Goal: Browse casually

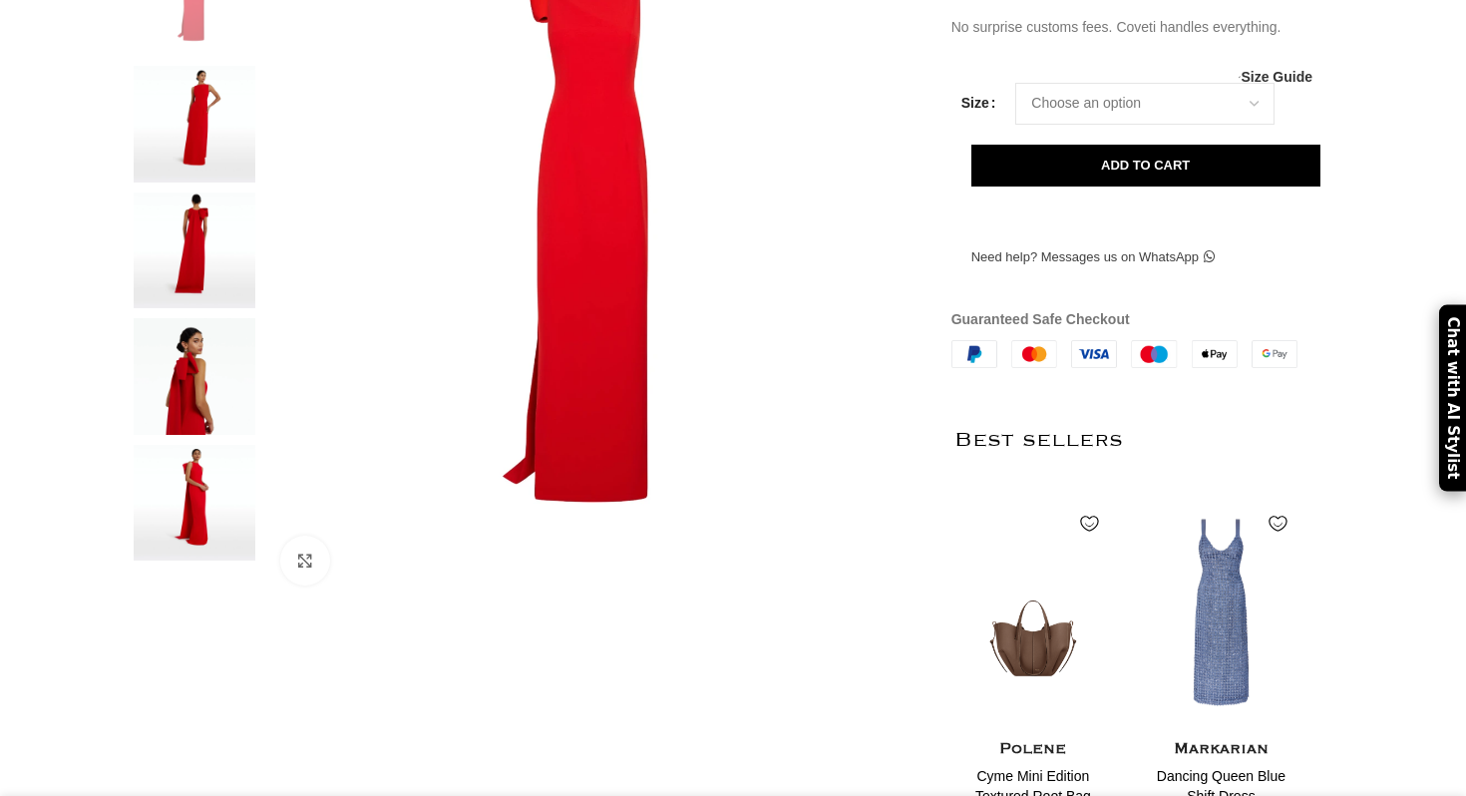
scroll to position [410, 0]
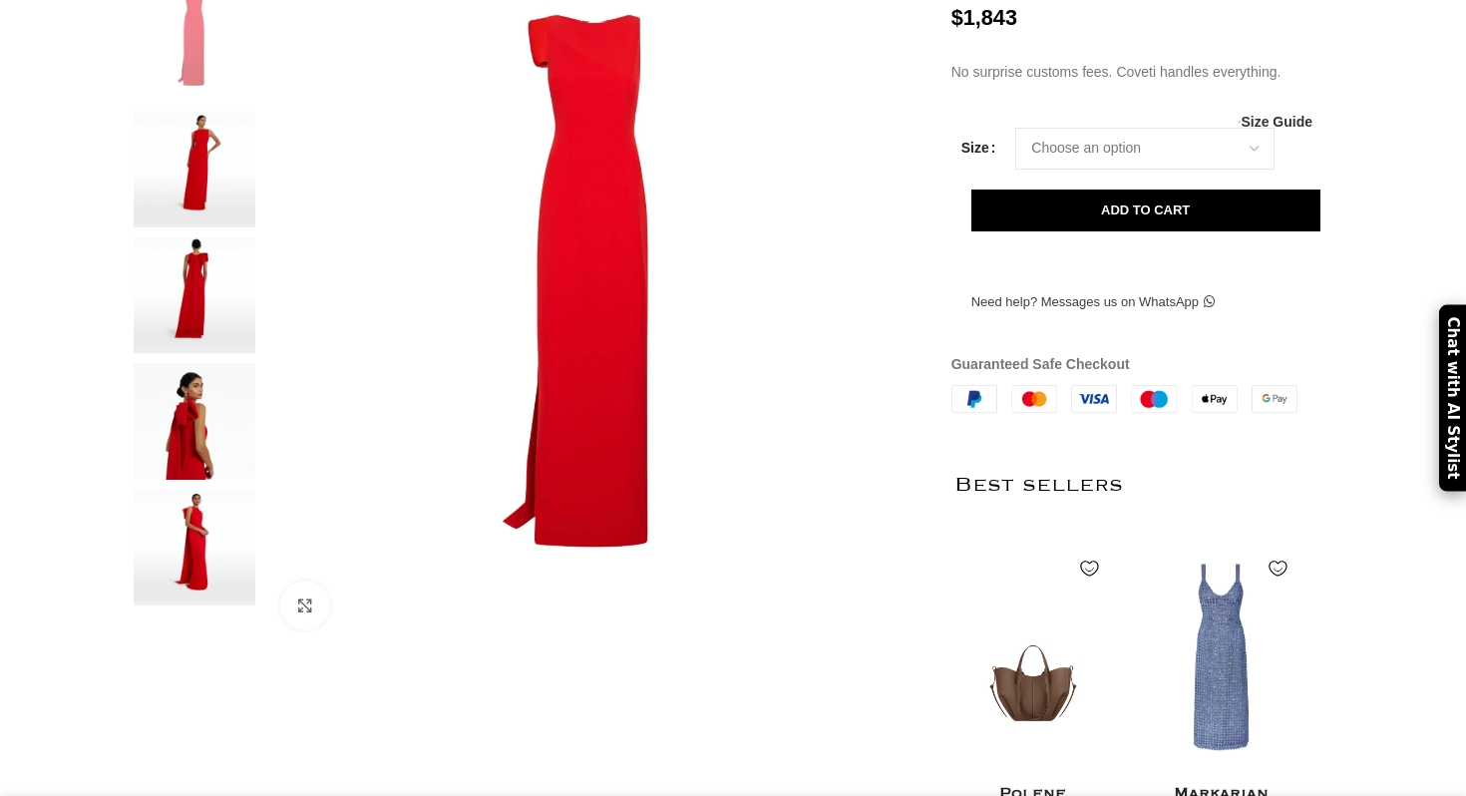
click at [216, 219] on img at bounding box center [195, 169] width 122 height 117
click at [205, 213] on img at bounding box center [195, 169] width 122 height 117
click at [205, 325] on img at bounding box center [195, 295] width 122 height 117
click at [208, 449] on img at bounding box center [195, 421] width 122 height 117
click at [207, 597] on img at bounding box center [195, 548] width 122 height 117
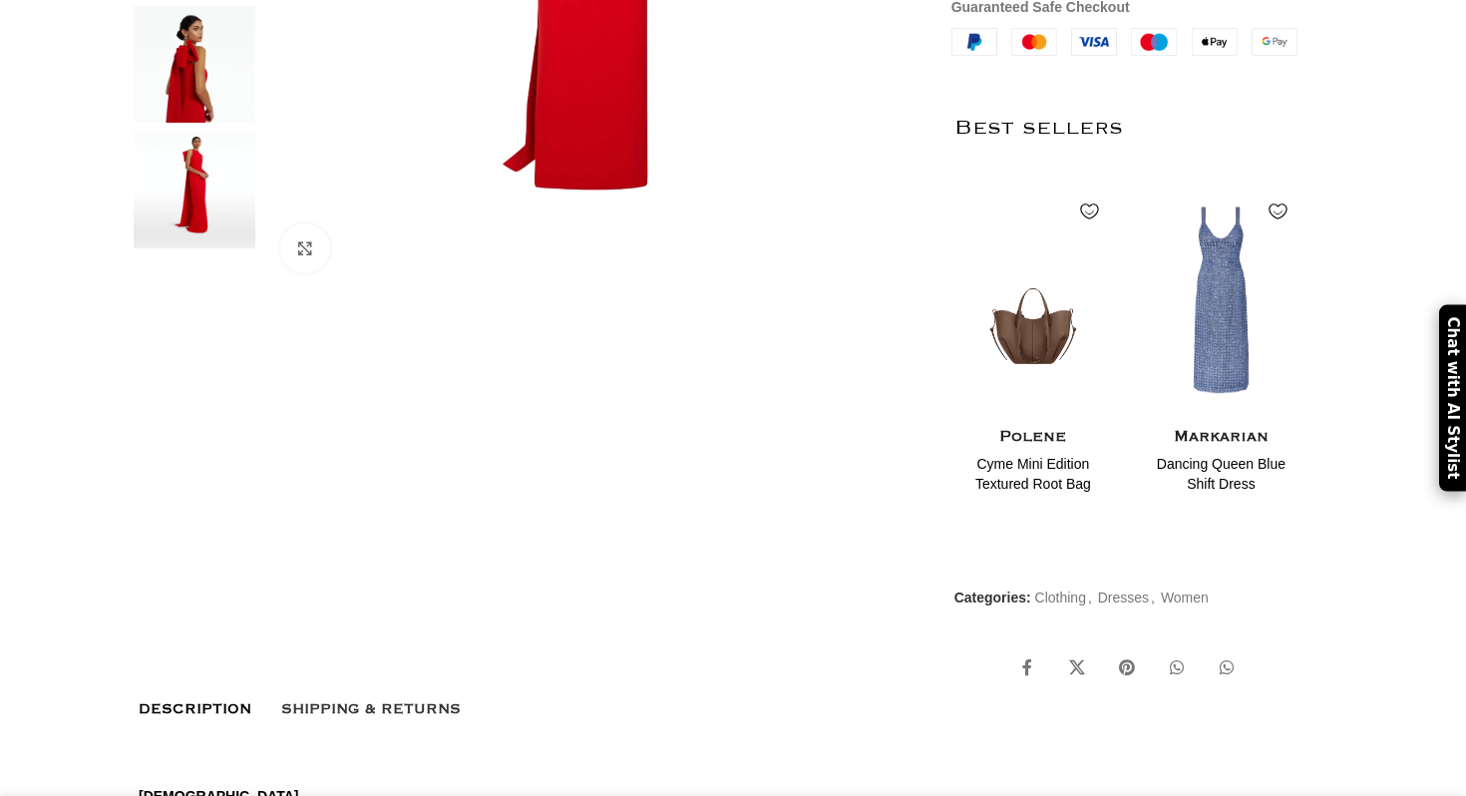
scroll to position [647, 0]
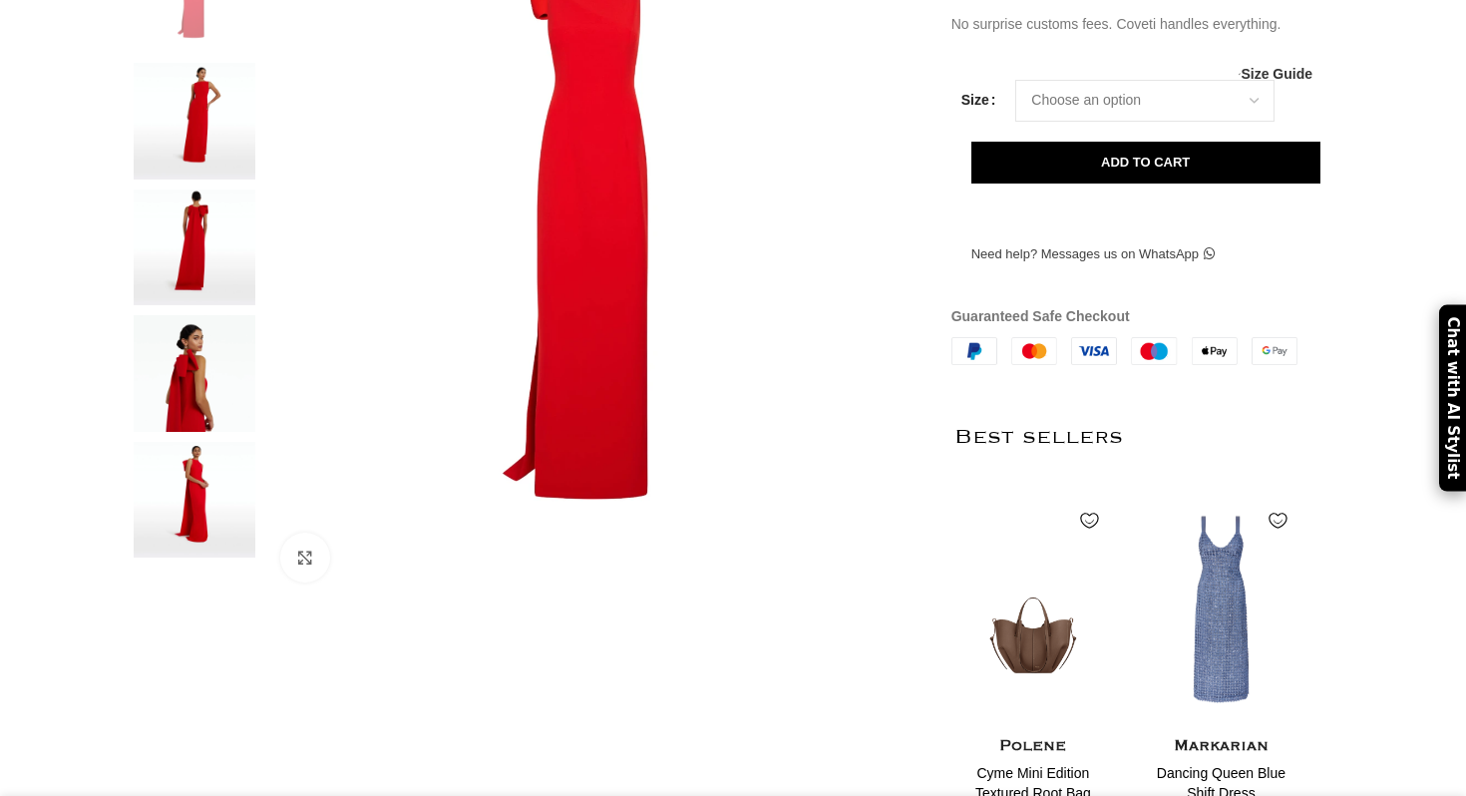
click at [199, 406] on img at bounding box center [195, 373] width 122 height 117
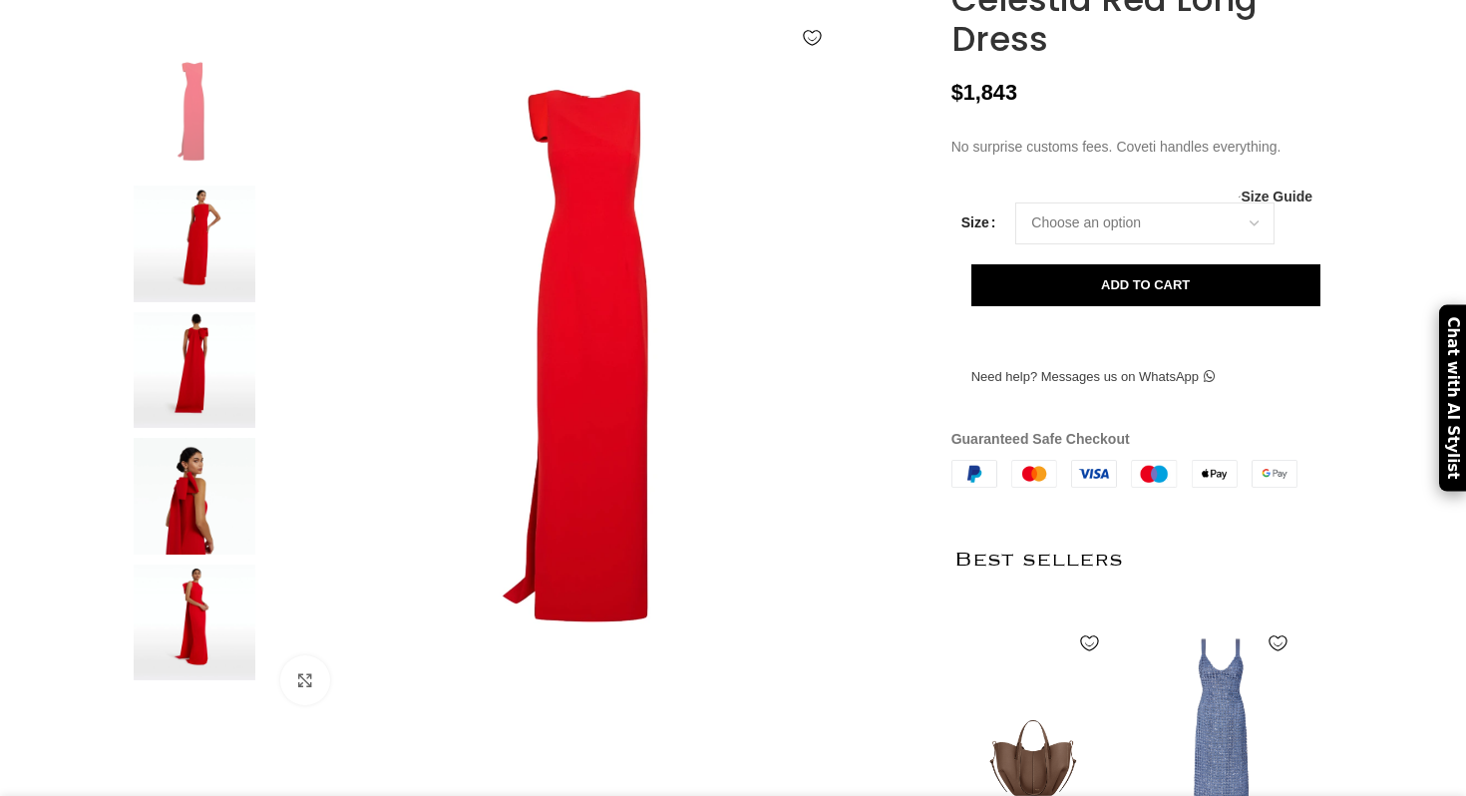
scroll to position [300, 0]
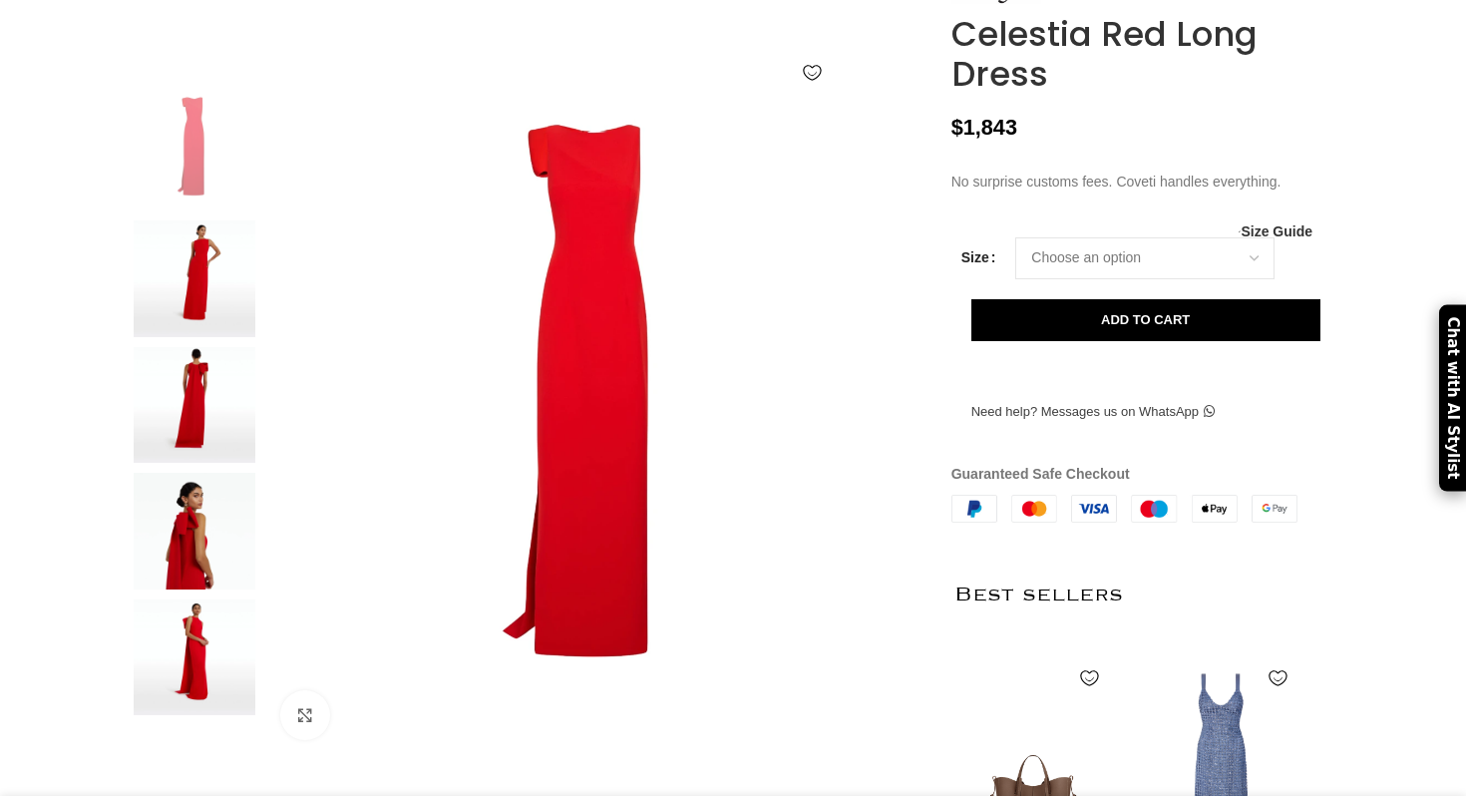
click at [201, 211] on img at bounding box center [195, 153] width 122 height 117
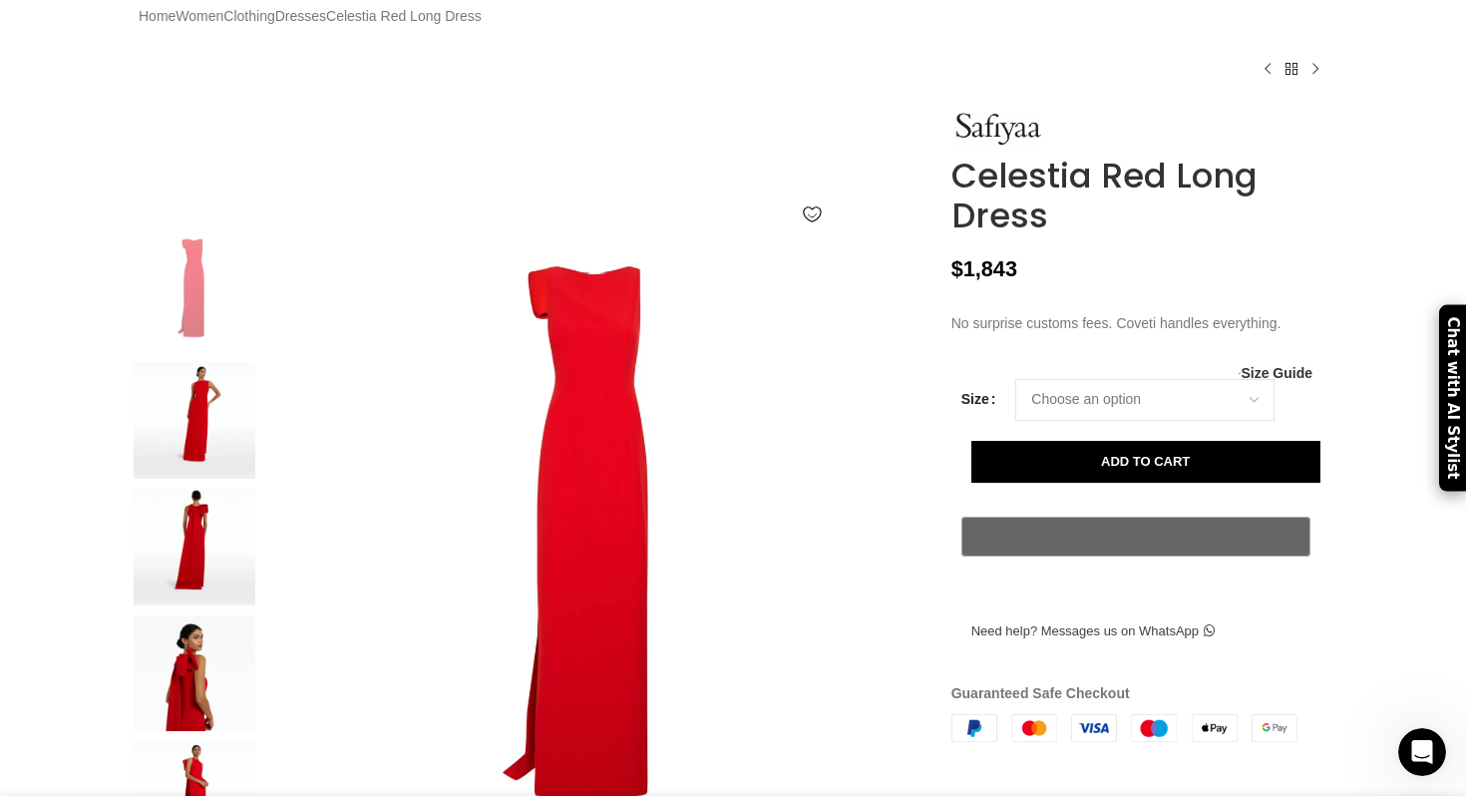
scroll to position [183, 0]
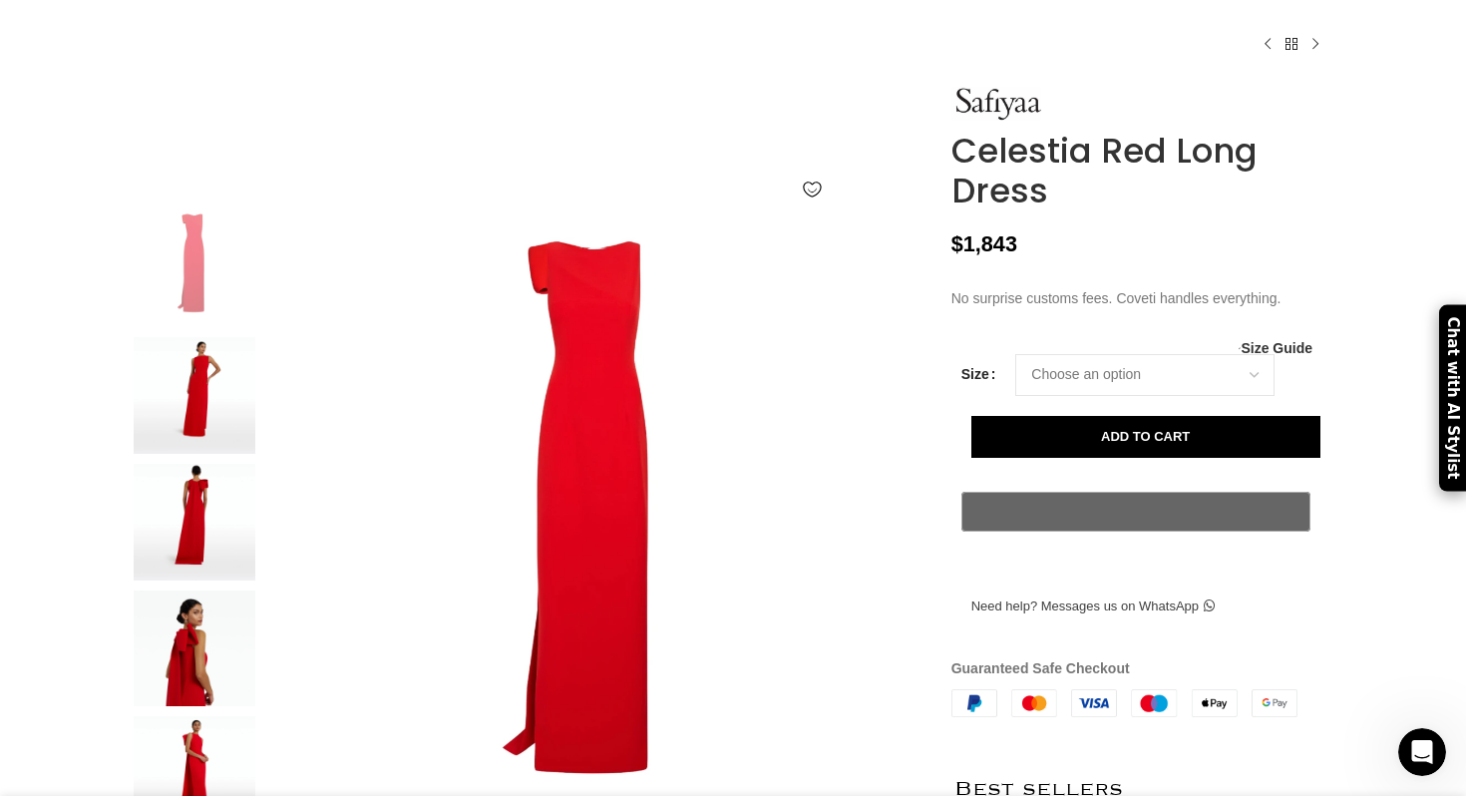
click at [216, 424] on img at bounding box center [195, 395] width 122 height 117
click at [205, 548] on img at bounding box center [195, 522] width 122 height 117
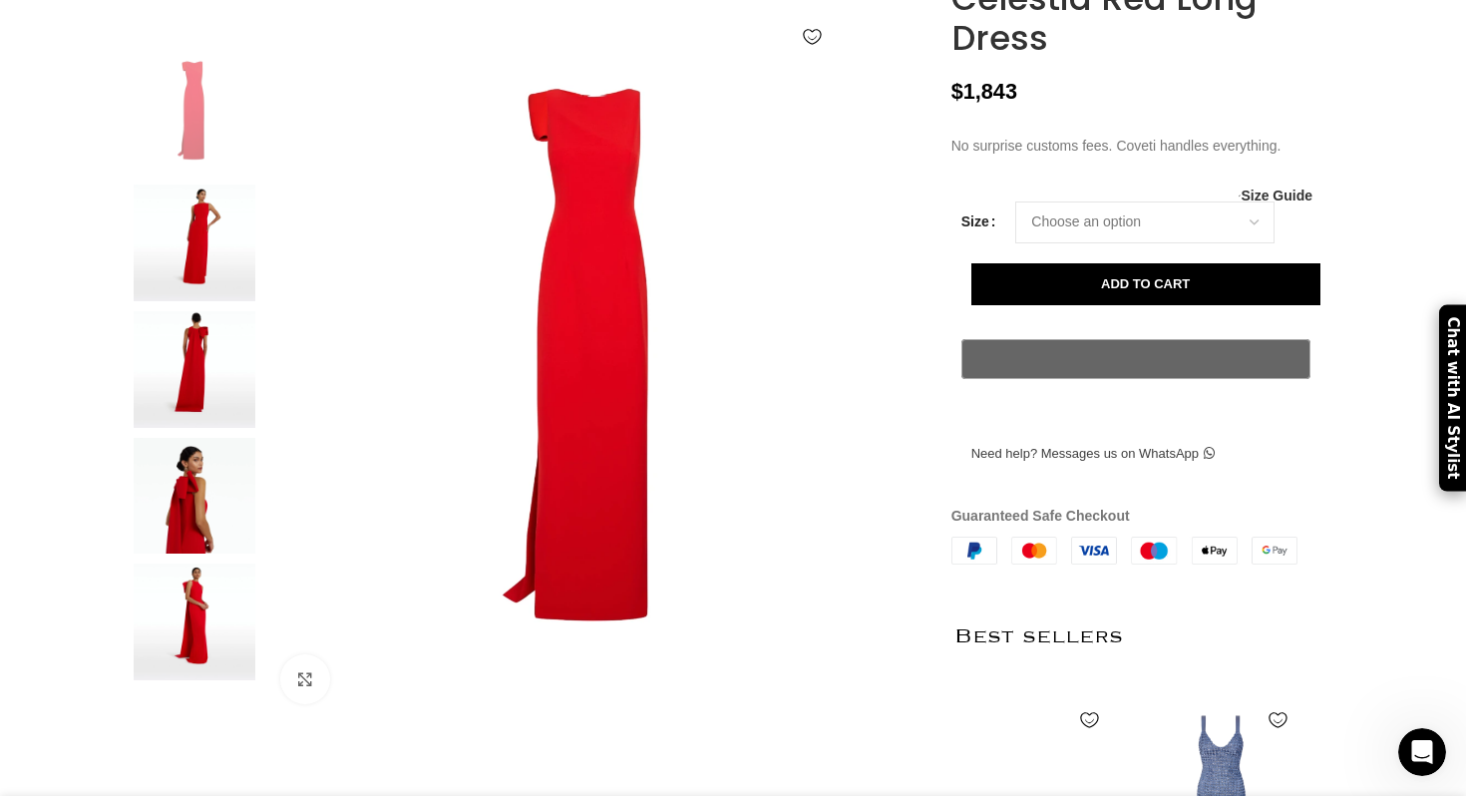
scroll to position [353, 0]
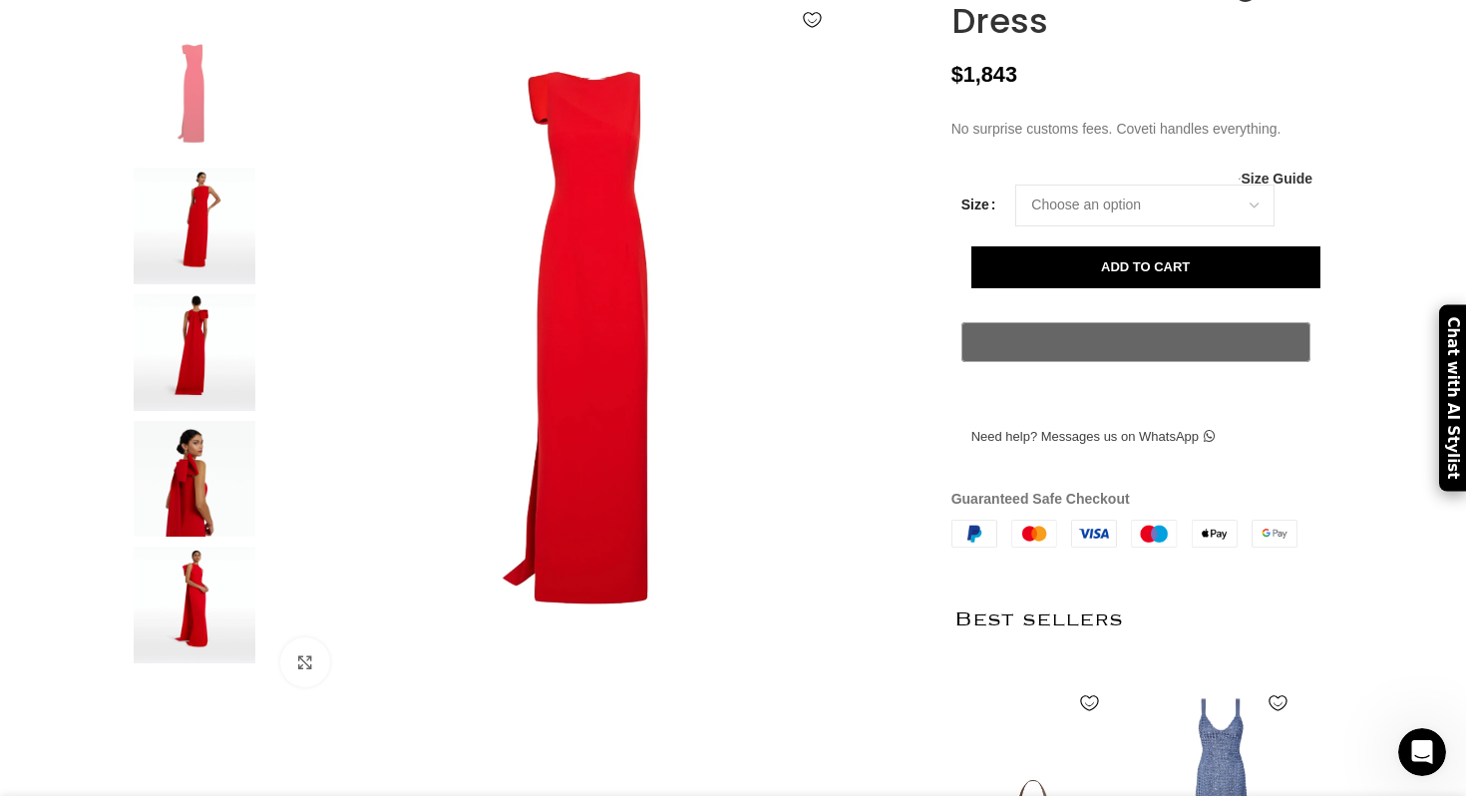
click at [197, 537] on img at bounding box center [195, 479] width 122 height 117
